Goal: Information Seeking & Learning: Learn about a topic

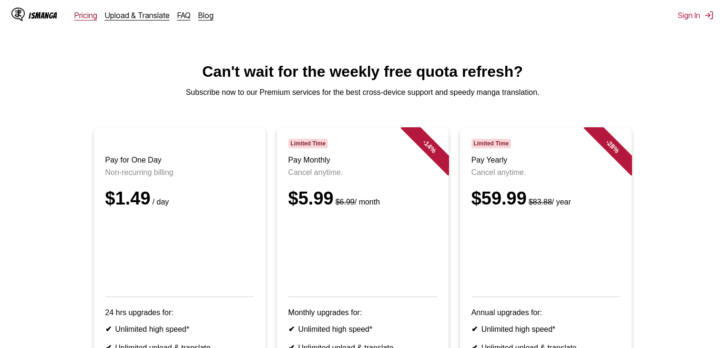
click at [76, 18] on link "Pricing" at bounding box center [85, 15] width 23 height 10
click at [93, 19] on link "Pricing" at bounding box center [85, 15] width 23 height 10
click at [188, 18] on div "Pricing Upload & Translate FAQ Blog" at bounding box center [147, 15] width 147 height 10
click at [199, 14] on link "Blog" at bounding box center [205, 15] width 15 height 10
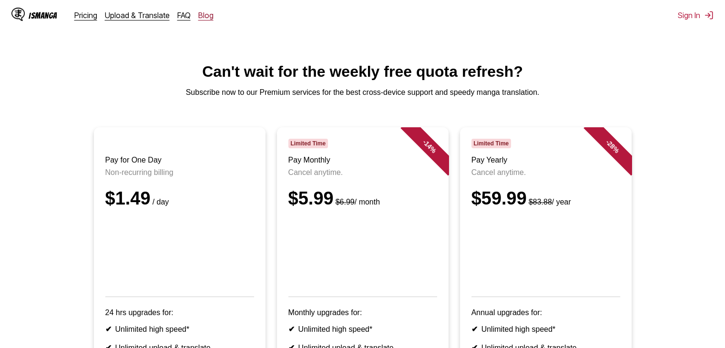
click at [199, 14] on link "Blog" at bounding box center [205, 15] width 15 height 10
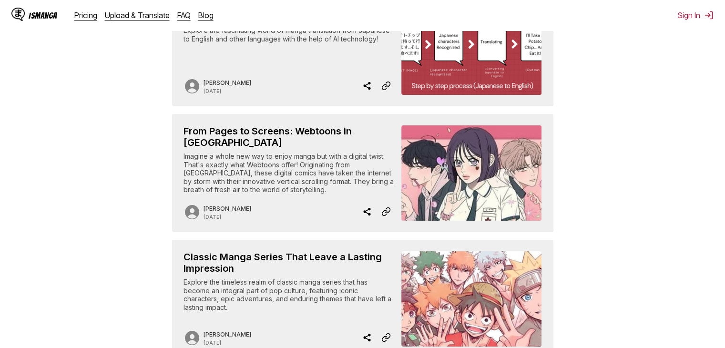
scroll to position [381, 0]
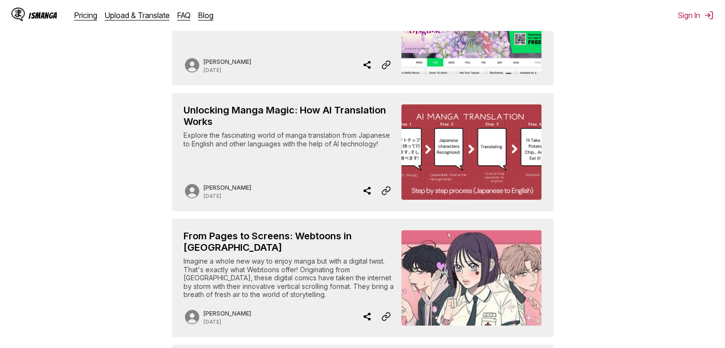
click at [490, 139] on img "Unlocking Manga Magic: How AI Translation Works" at bounding box center [471, 151] width 140 height 95
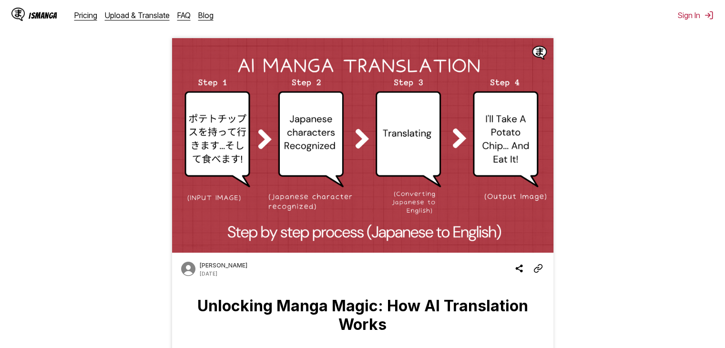
click at [719, 12] on div "IsManga Pricing Upload & Translate FAQ Blog Sign In Pricing Upload & Translate …" at bounding box center [362, 15] width 725 height 31
click at [695, 20] on div "IsManga Pricing Upload & Translate FAQ Blog Sign In Pricing Upload & Translate …" at bounding box center [362, 15] width 725 height 31
click at [706, 13] on img at bounding box center [709, 15] width 10 height 10
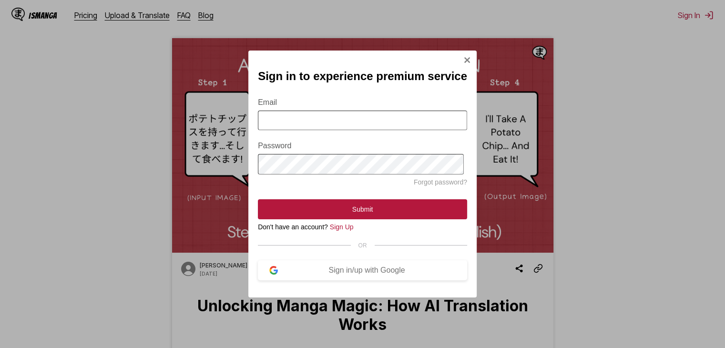
click at [466, 56] on img "Sign In Modal" at bounding box center [467, 60] width 8 height 8
